Goal: Task Accomplishment & Management: Manage account settings

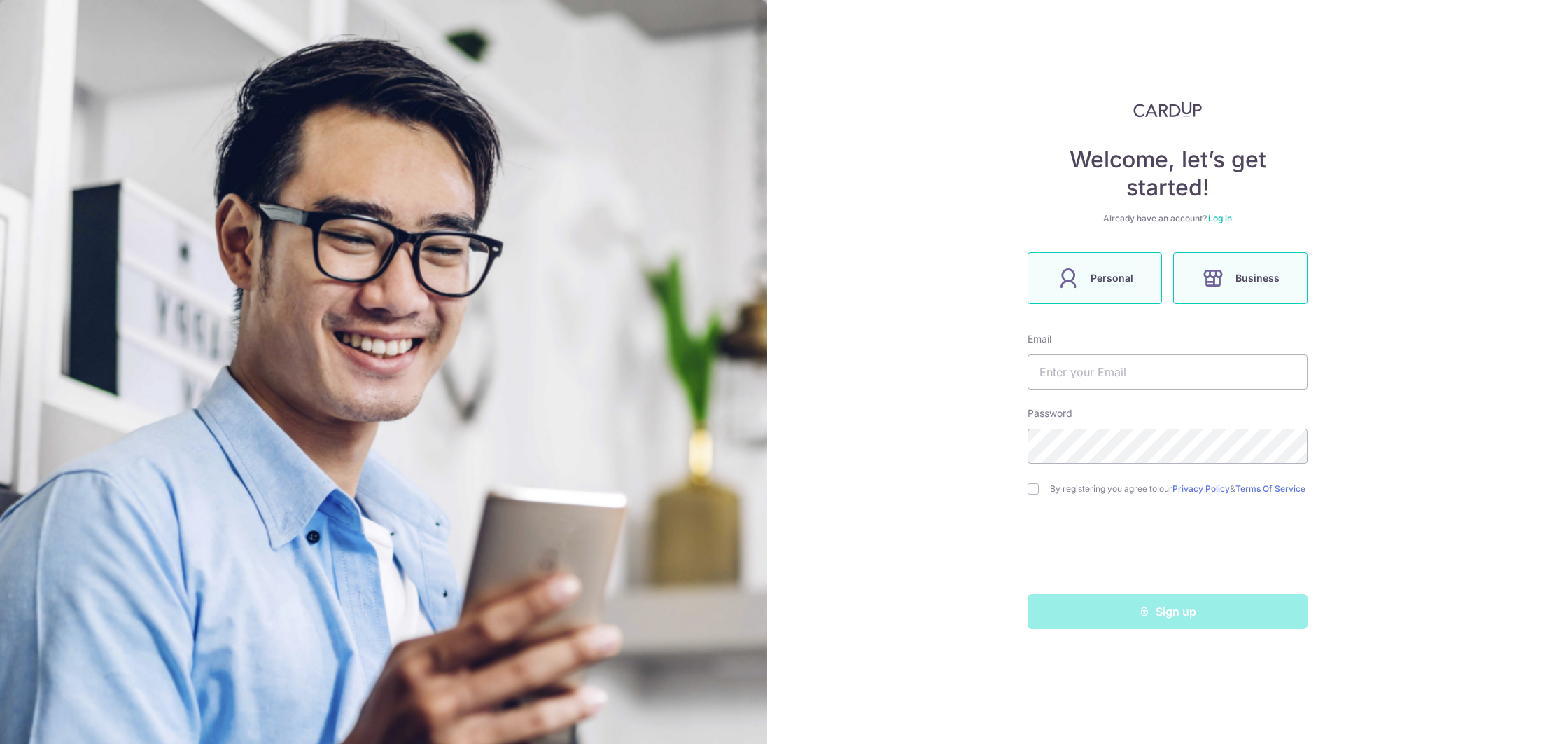
click at [1058, 287] on icon at bounding box center [1067, 278] width 22 height 22
click at [1057, 383] on input "text" at bounding box center [1168, 372] width 280 height 35
type input "[EMAIL_ADDRESS][DOMAIN_NAME]"
click at [1031, 491] on input "checkbox" at bounding box center [1034, 489] width 12 height 12
checkbox input "true"
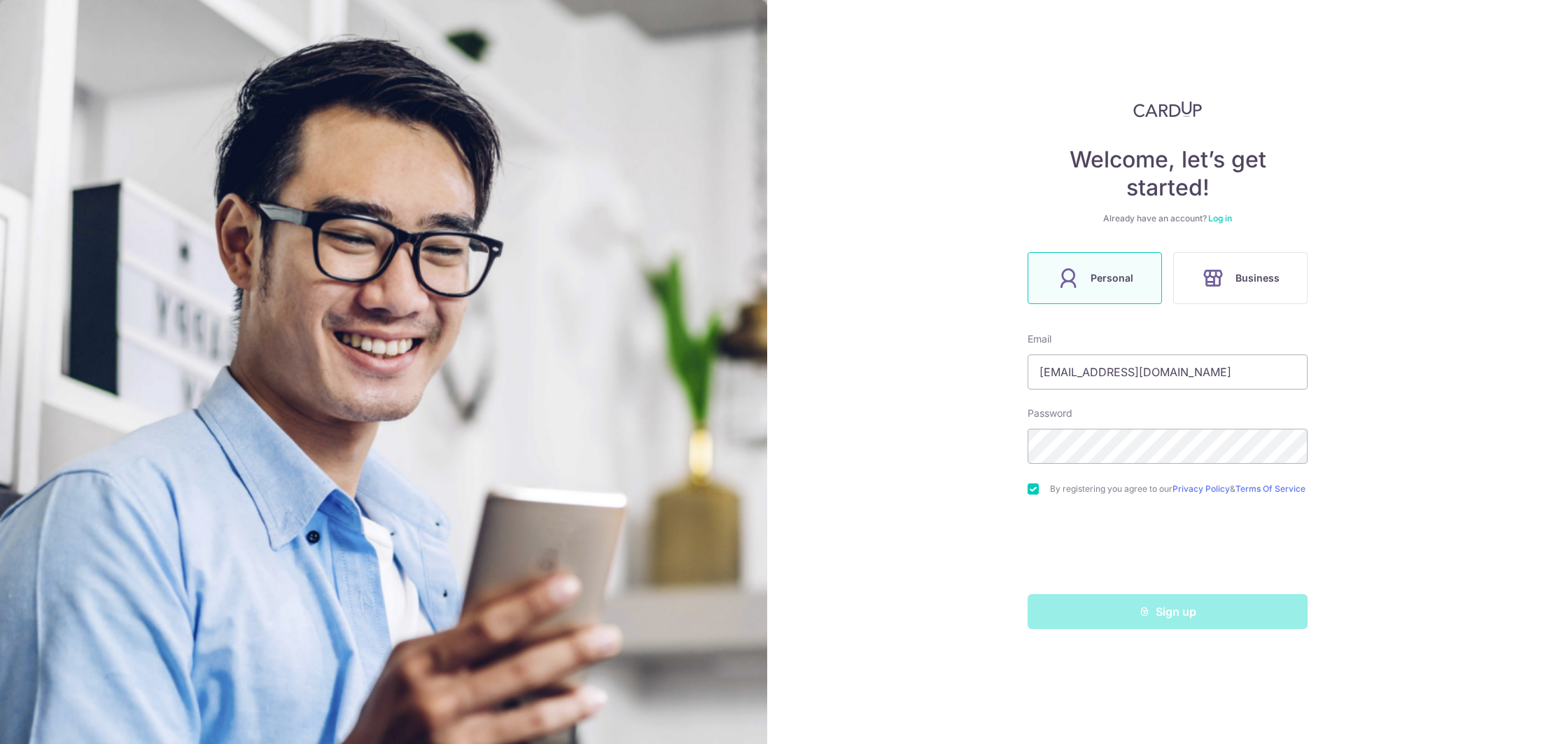
click at [1194, 621] on div "Sign up" at bounding box center [1167, 611] width 296 height 35
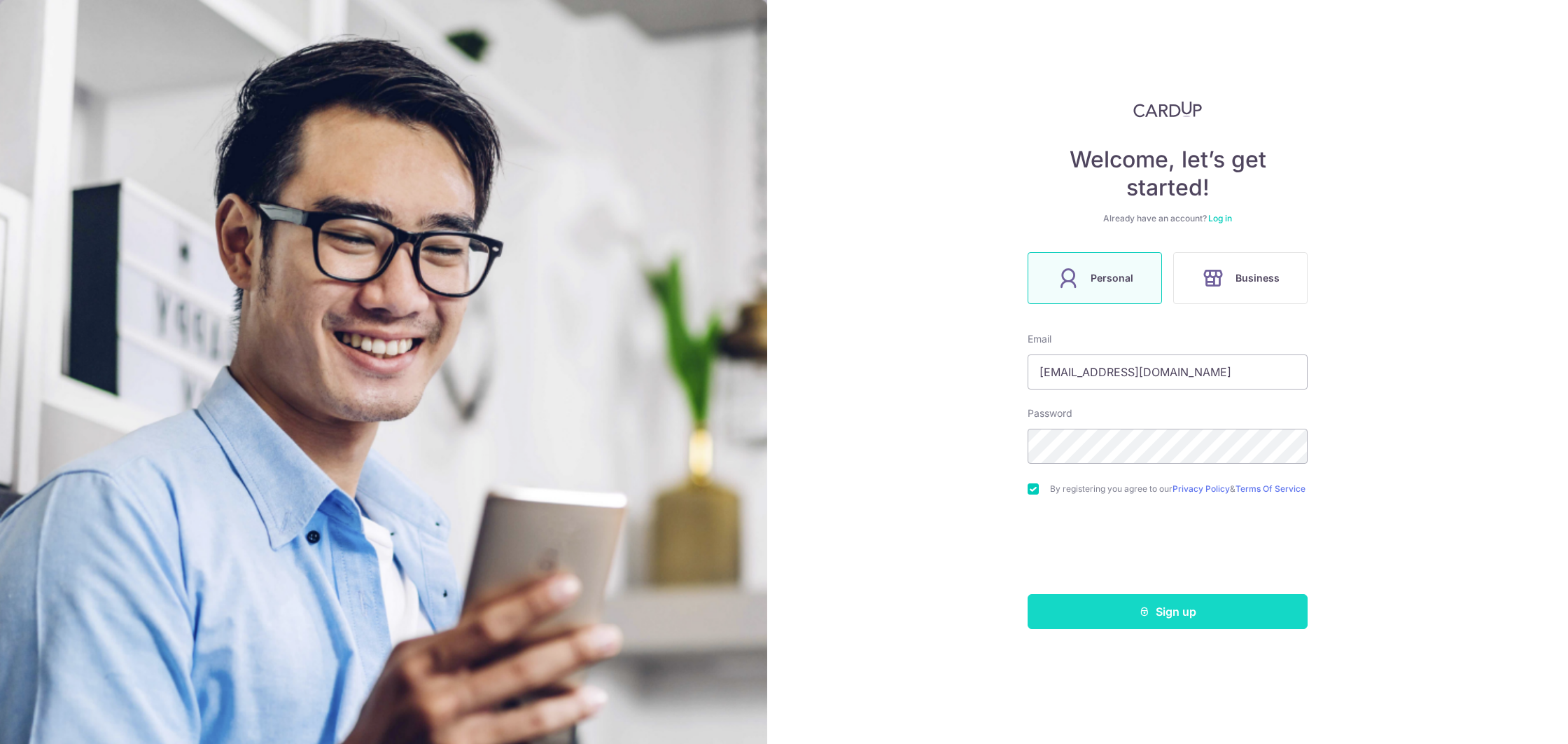
click at [1177, 614] on button "Sign up" at bounding box center [1168, 611] width 280 height 35
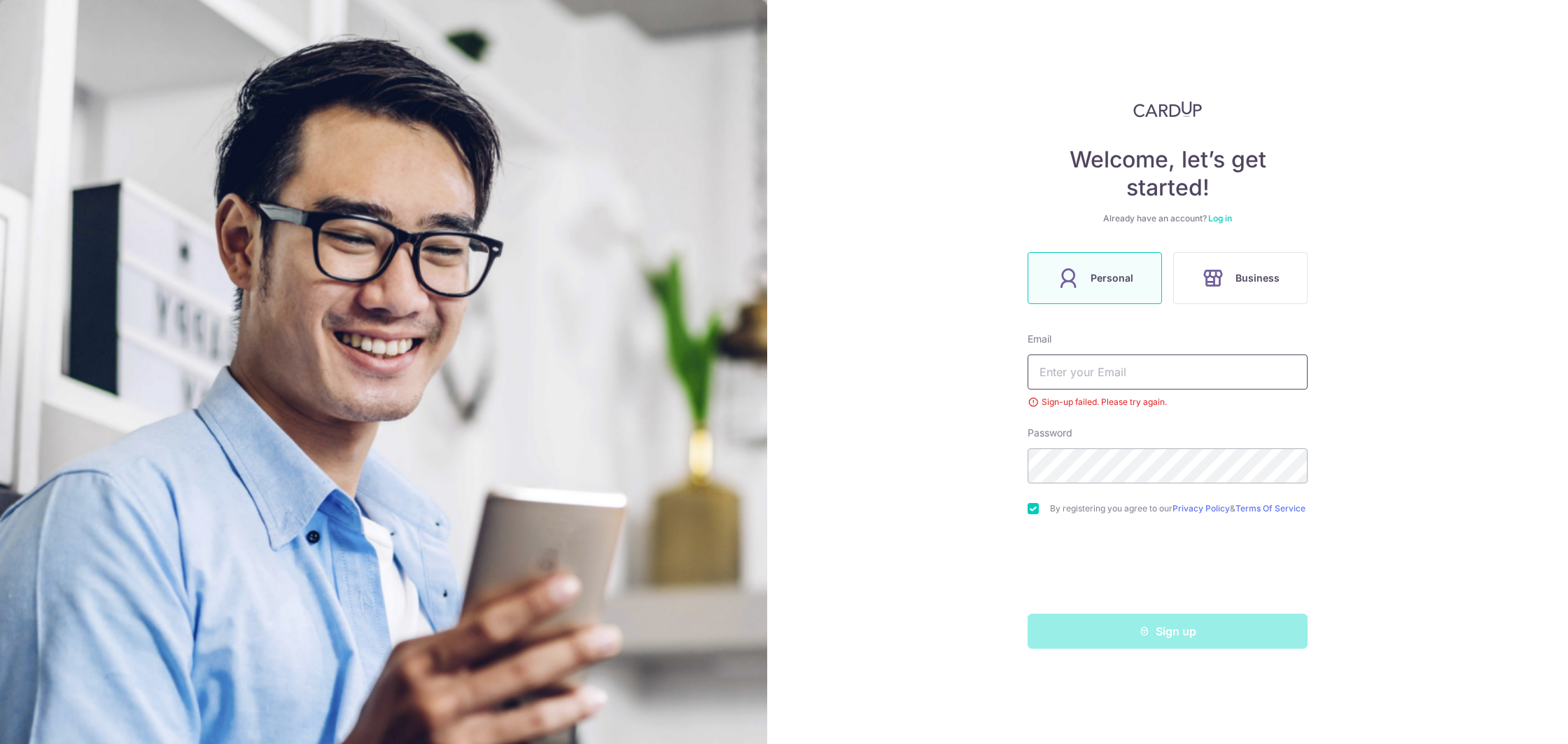
click at [1069, 367] on input "text" at bounding box center [1168, 372] width 280 height 35
click at [1096, 366] on input "[EMAIL_ADDRESS][DOMAIN_NAME]" at bounding box center [1168, 372] width 280 height 35
drag, startPoint x: 1215, startPoint y: 377, endPoint x: 1002, endPoint y: 366, distance: 213.3
click at [1002, 366] on div "Welcome, let’s get started! Already have an account? Log in Personal Business E…" at bounding box center [1168, 372] width 801 height 744
type input "TERESATAN90@GMAIL.COM"
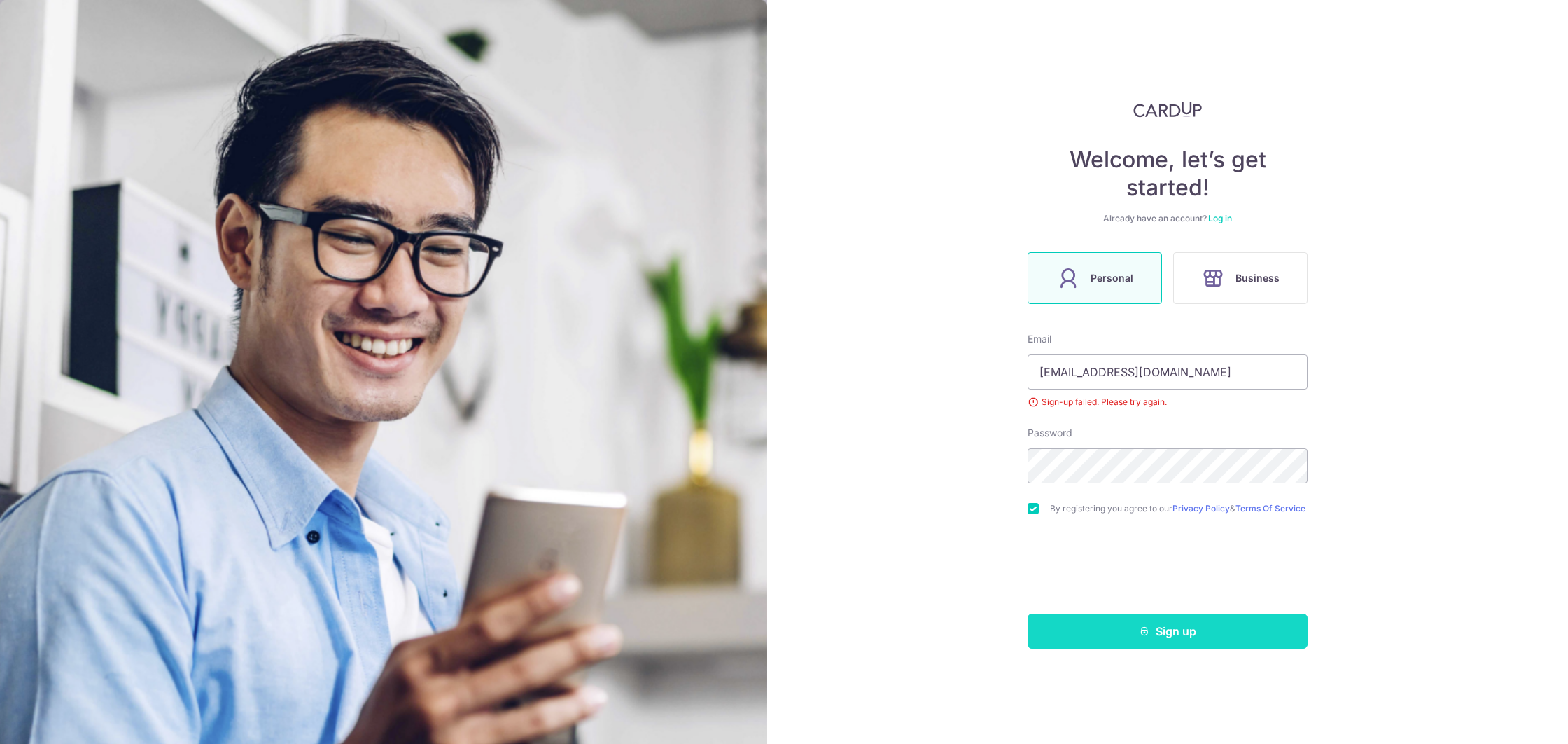
click at [1165, 631] on button "Sign up" at bounding box center [1168, 631] width 280 height 35
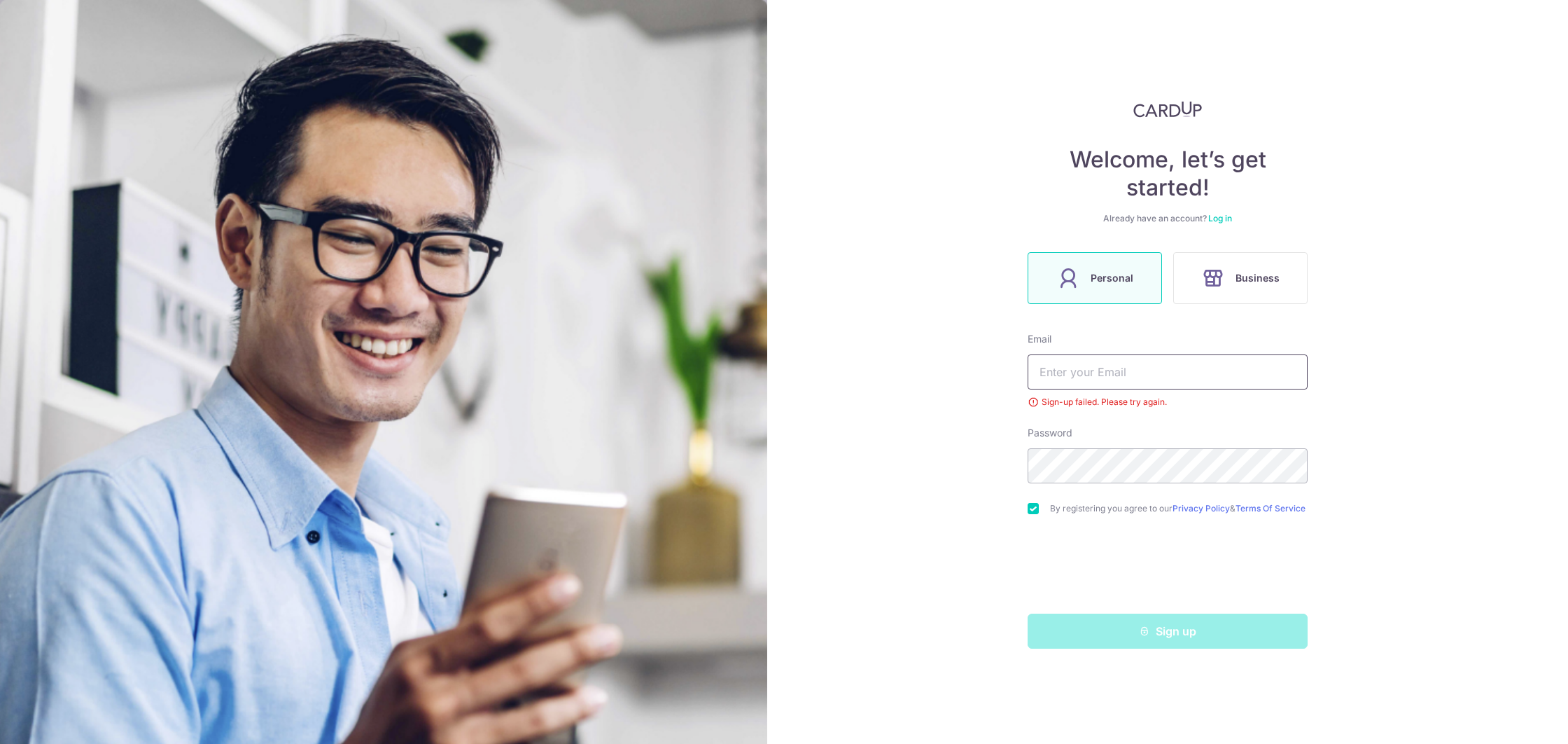
click at [1073, 372] on input "text" at bounding box center [1168, 372] width 280 height 35
type input "[EMAIL_ADDRESS][DOMAIN_NAME]"
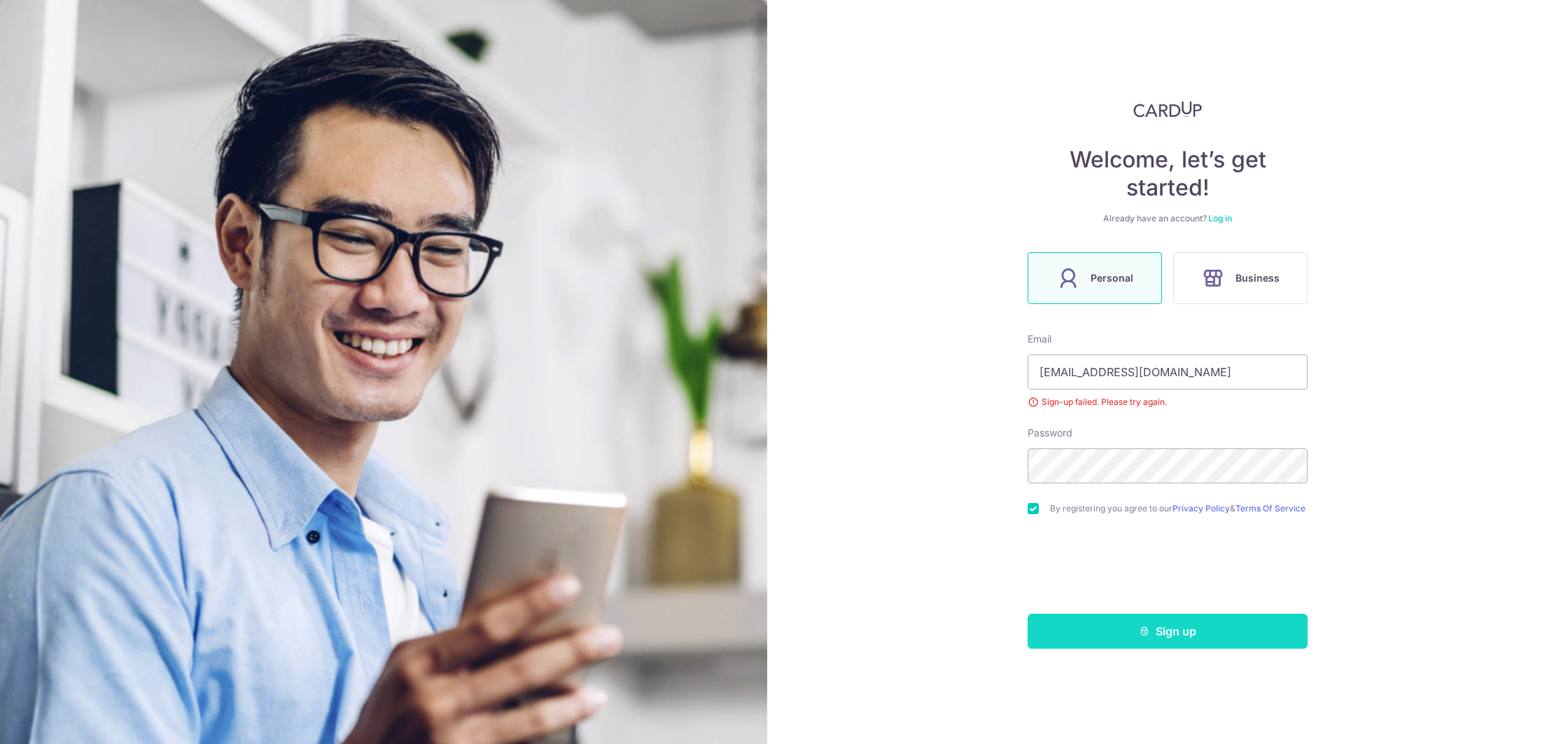
click at [1178, 642] on button "Sign up" at bounding box center [1168, 631] width 280 height 35
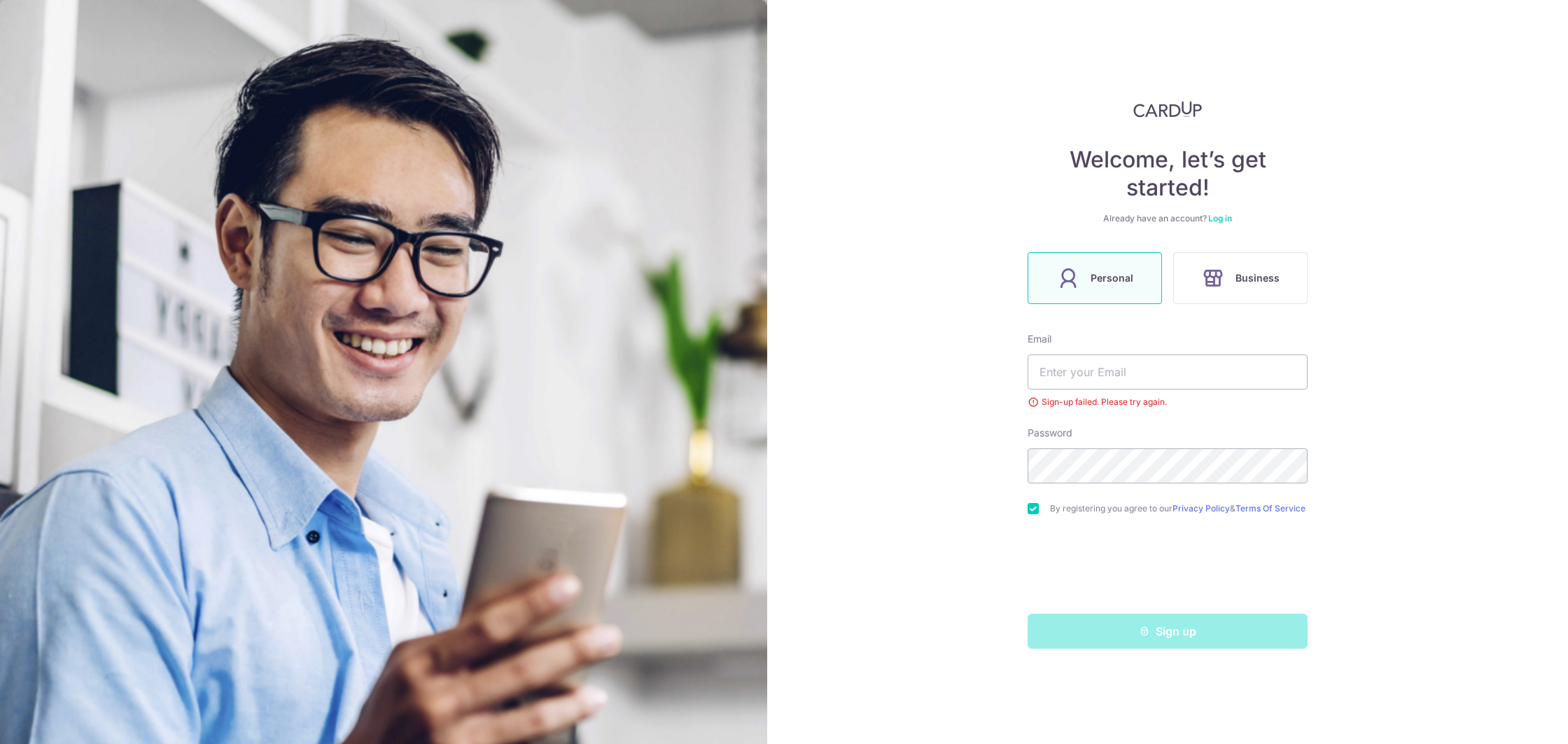
click at [1034, 404] on div "Sign-up failed. Please try again." at bounding box center [1168, 401] width 280 height 14
click at [1029, 512] on input "checkbox" at bounding box center [1034, 509] width 12 height 12
checkbox input "false"
click at [1222, 219] on link "Log in" at bounding box center [1220, 218] width 24 height 11
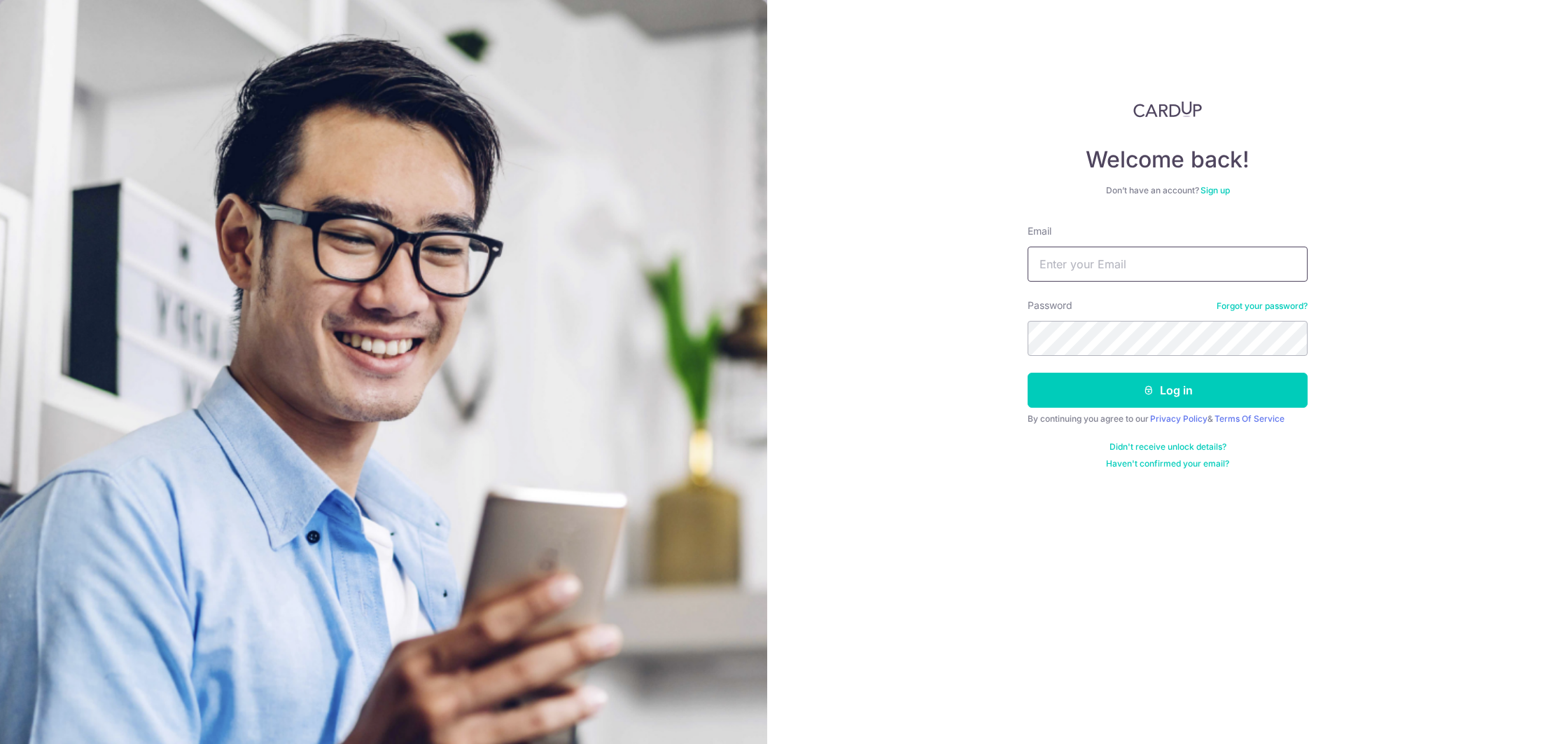
click at [1124, 264] on input "Email" at bounding box center [1168, 264] width 280 height 35
type input "teresatan@skilfull.com.sg"
click at [1129, 390] on button "Log in" at bounding box center [1168, 390] width 280 height 35
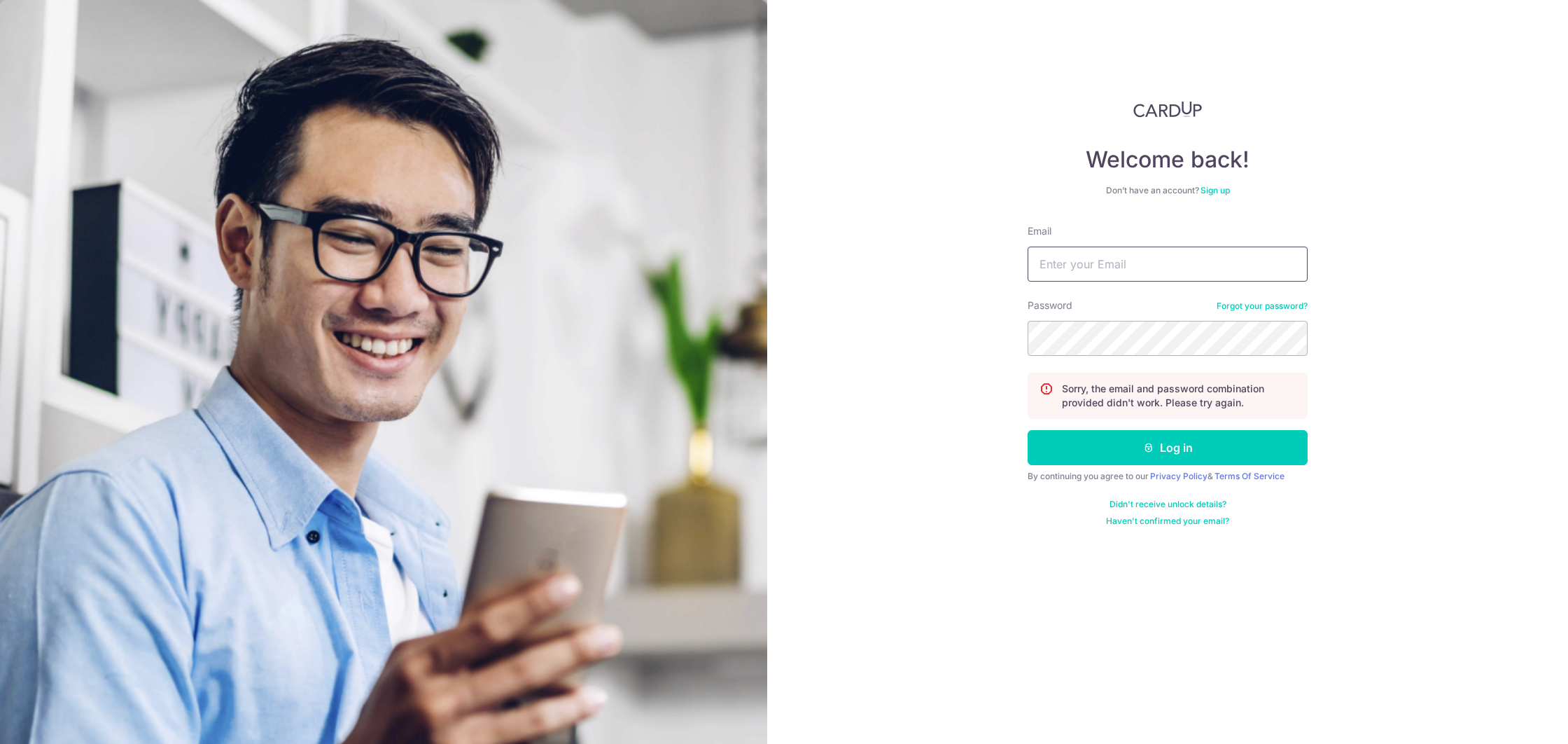
click at [1126, 268] on input "Email" at bounding box center [1168, 264] width 280 height 35
type input "[EMAIL_ADDRESS][DOMAIN_NAME]"
click at [1109, 455] on button "Log in" at bounding box center [1168, 447] width 280 height 35
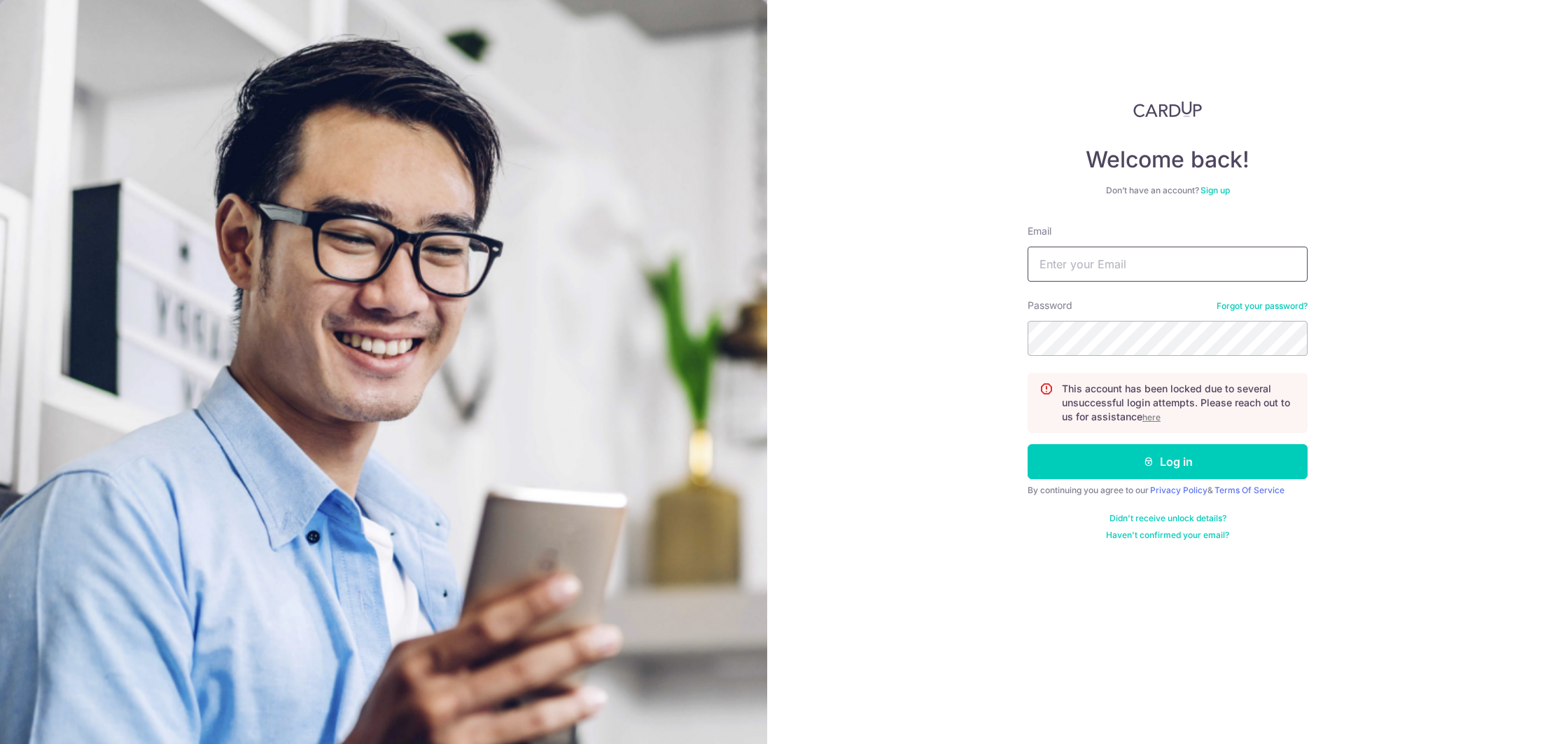
click at [1109, 271] on input "Email" at bounding box center [1168, 264] width 280 height 35
type input "teresatan@skilfull.com.sg"
click at [1179, 308] on div "Password Forgot your password?" at bounding box center [1168, 327] width 280 height 58
click at [1256, 308] on link "Forgot your password?" at bounding box center [1262, 306] width 91 height 12
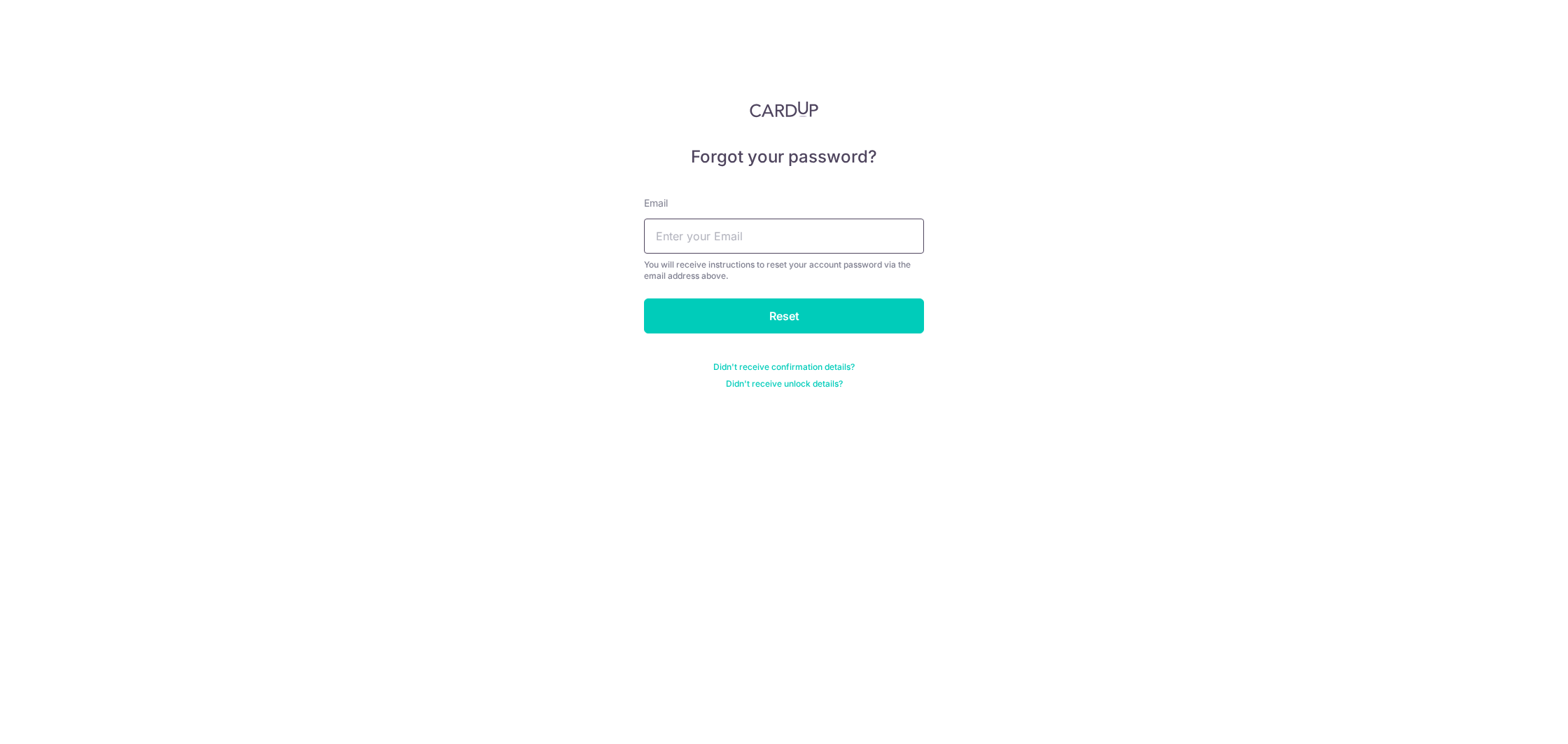
click at [734, 234] on input "text" at bounding box center [784, 236] width 280 height 35
type input "[EMAIL_ADDRESS][DOMAIN_NAME]"
click at [776, 318] on input "Reset" at bounding box center [784, 315] width 280 height 35
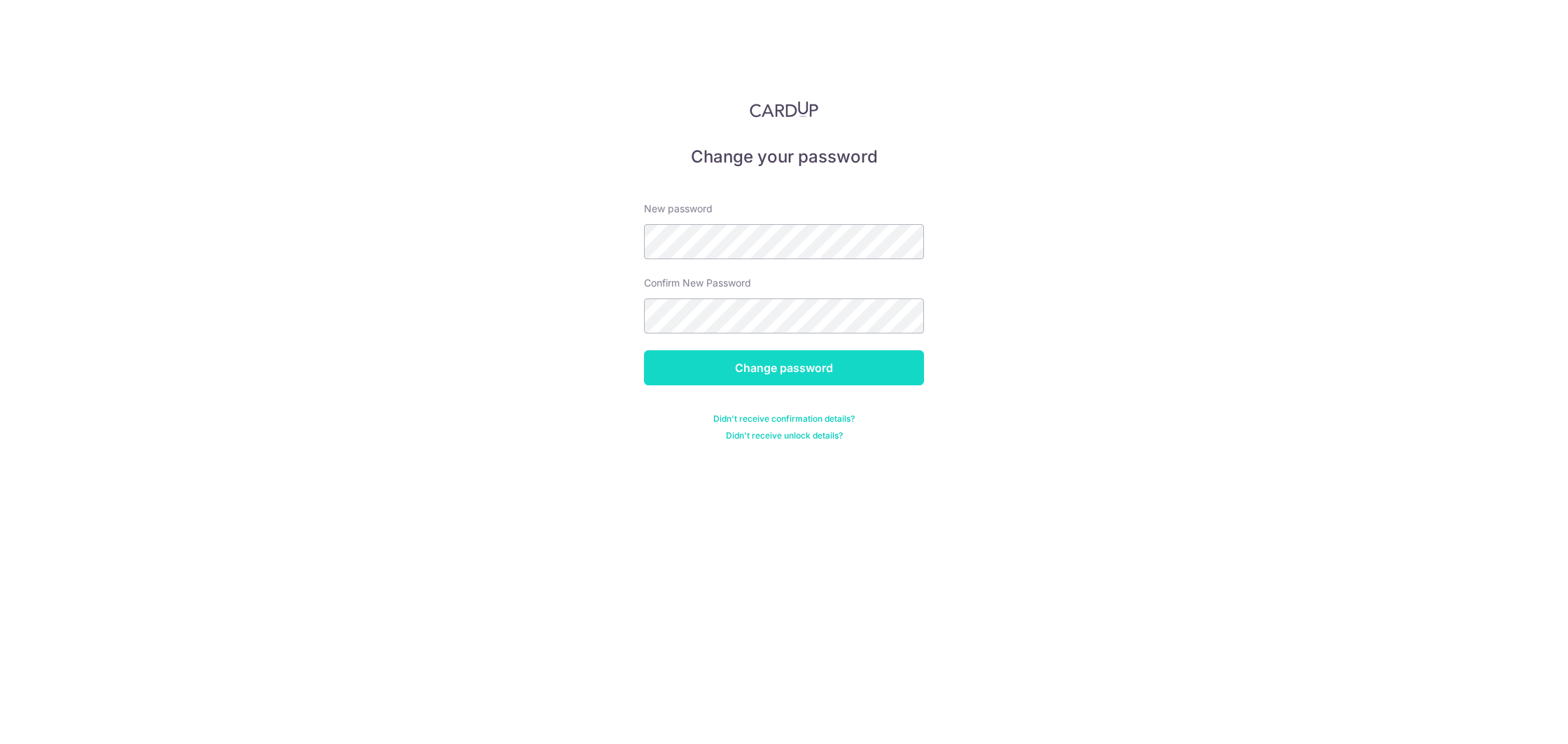
click at [743, 369] on input "Change password" at bounding box center [784, 367] width 280 height 35
